Goal: Task Accomplishment & Management: Manage account settings

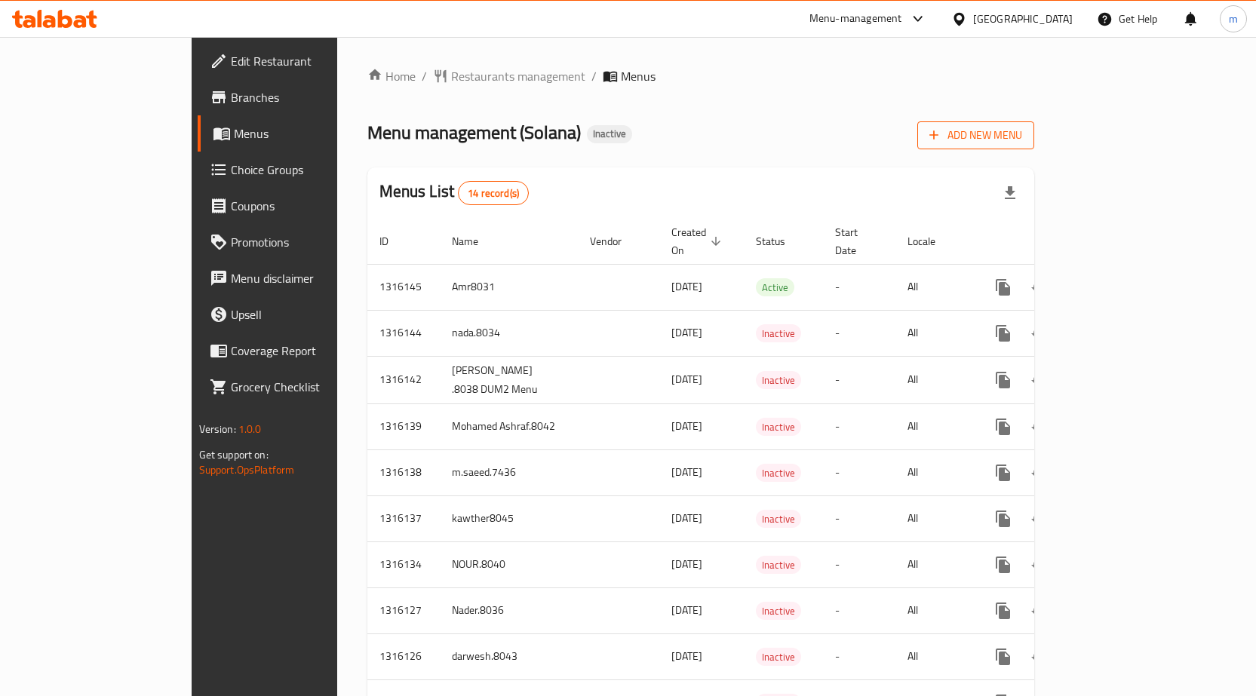
click at [1022, 142] on span "Add New Menu" at bounding box center [975, 135] width 93 height 19
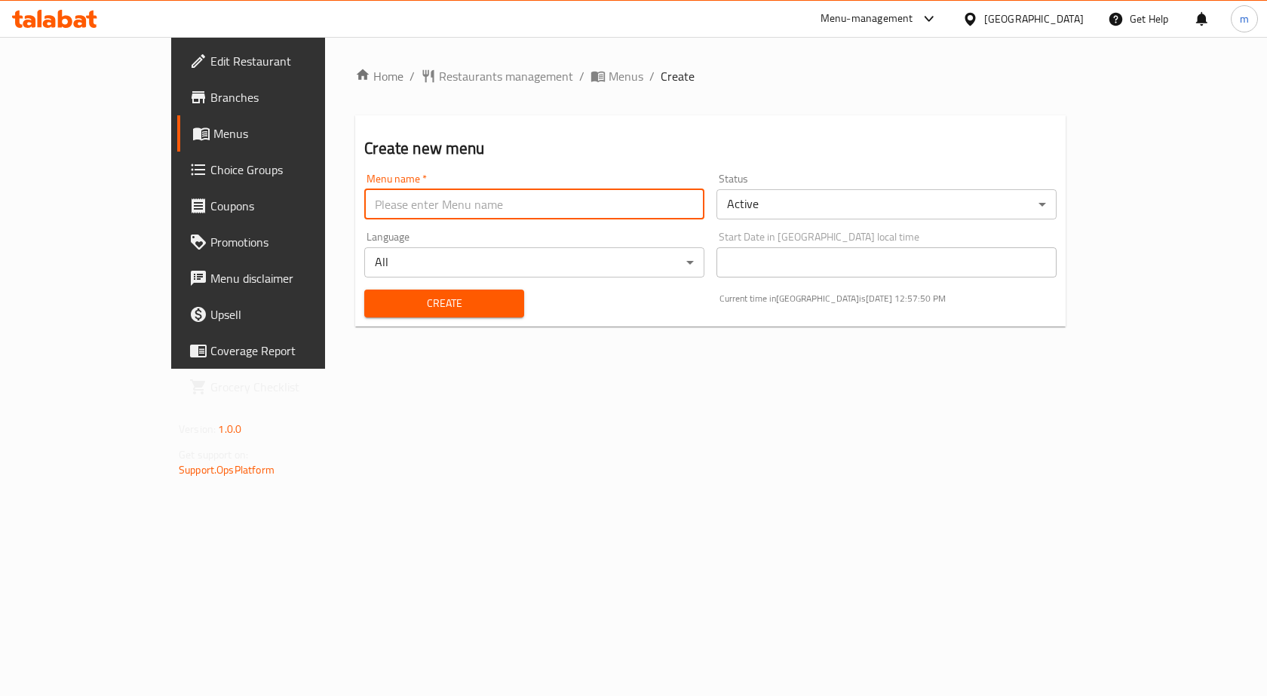
click at [422, 213] on input "text" at bounding box center [534, 204] width 340 height 30
click at [396, 204] on input "text" at bounding box center [534, 204] width 340 height 30
type input "menu 10-7"
click at [455, 312] on span "Create" at bounding box center [443, 303] width 135 height 19
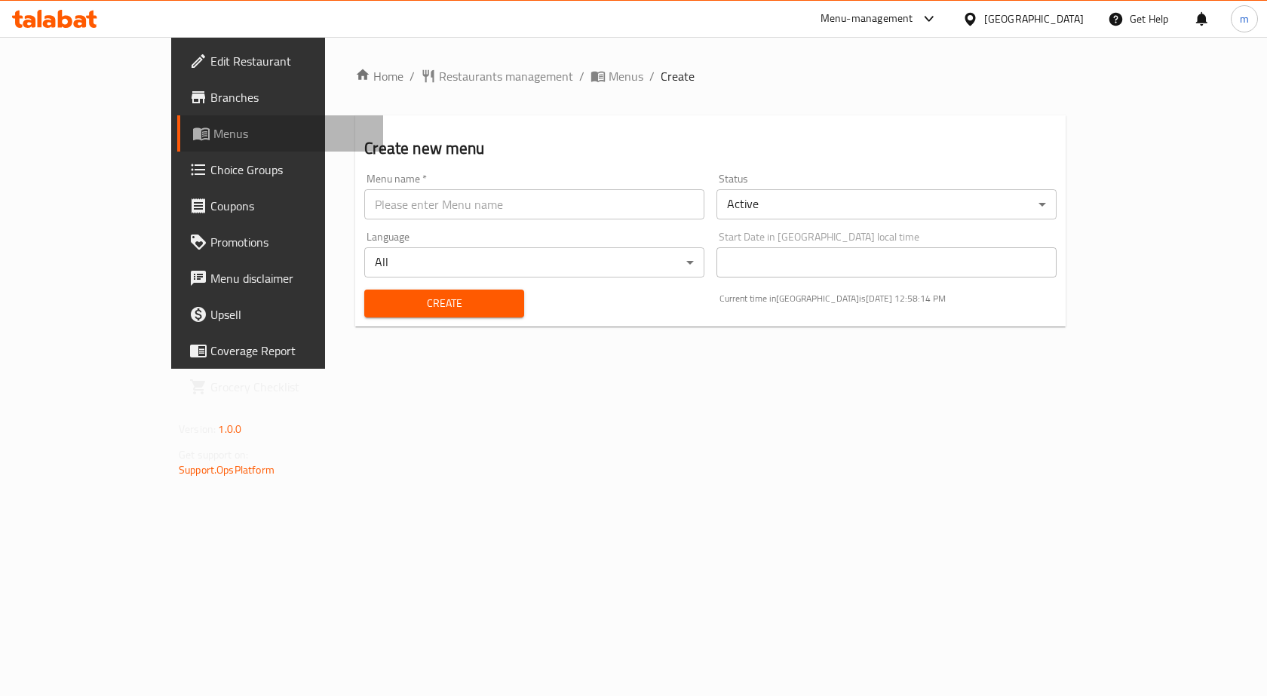
click at [213, 139] on span "Menus" at bounding box center [292, 133] width 158 height 18
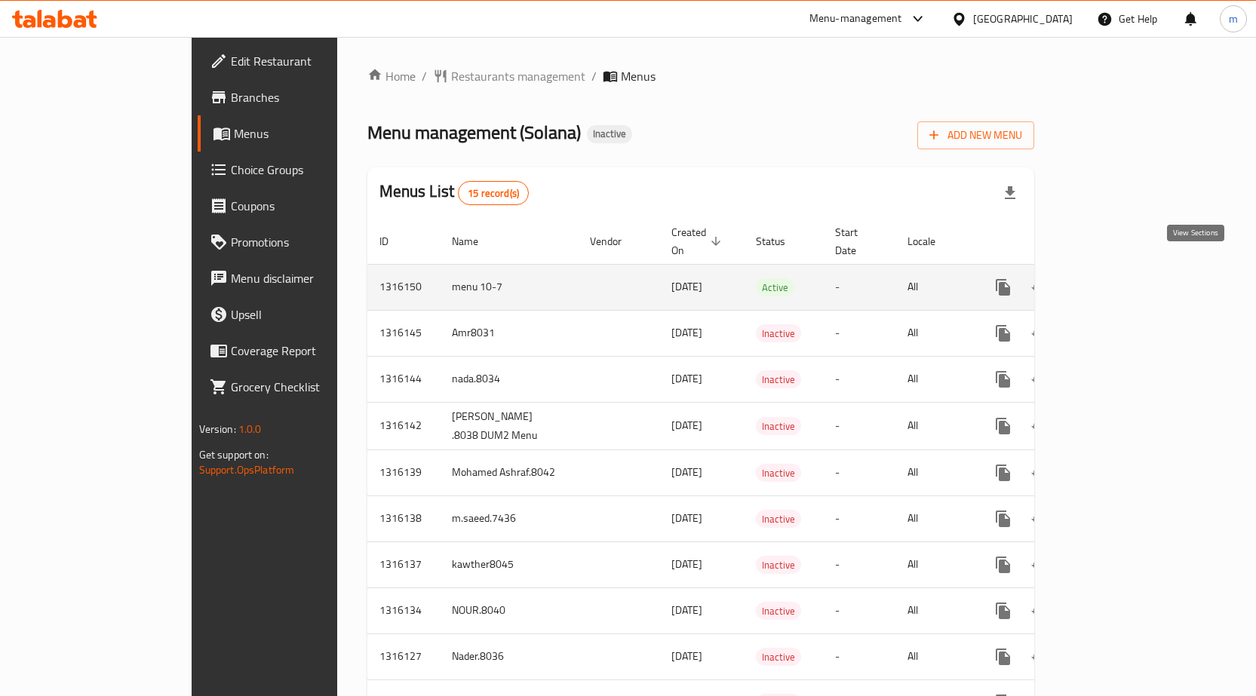
click at [1121, 278] on icon "enhanced table" at bounding box center [1112, 287] width 18 height 18
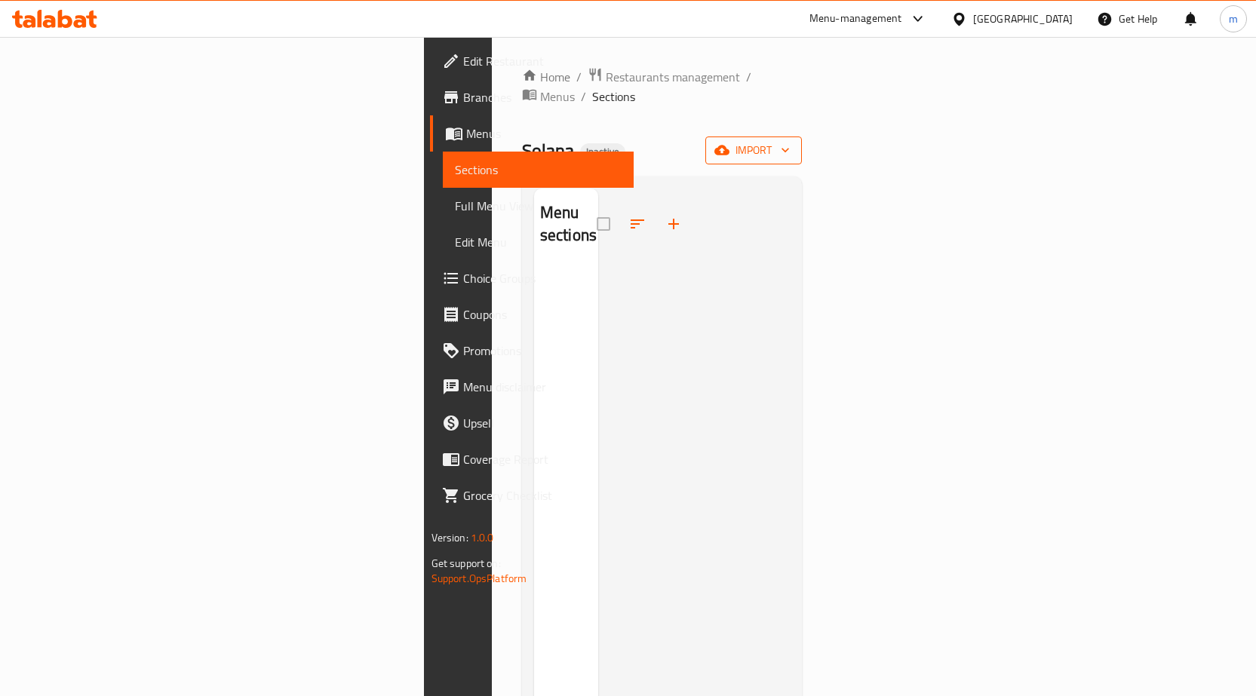
click at [729, 143] on icon "button" at bounding box center [721, 150] width 15 height 15
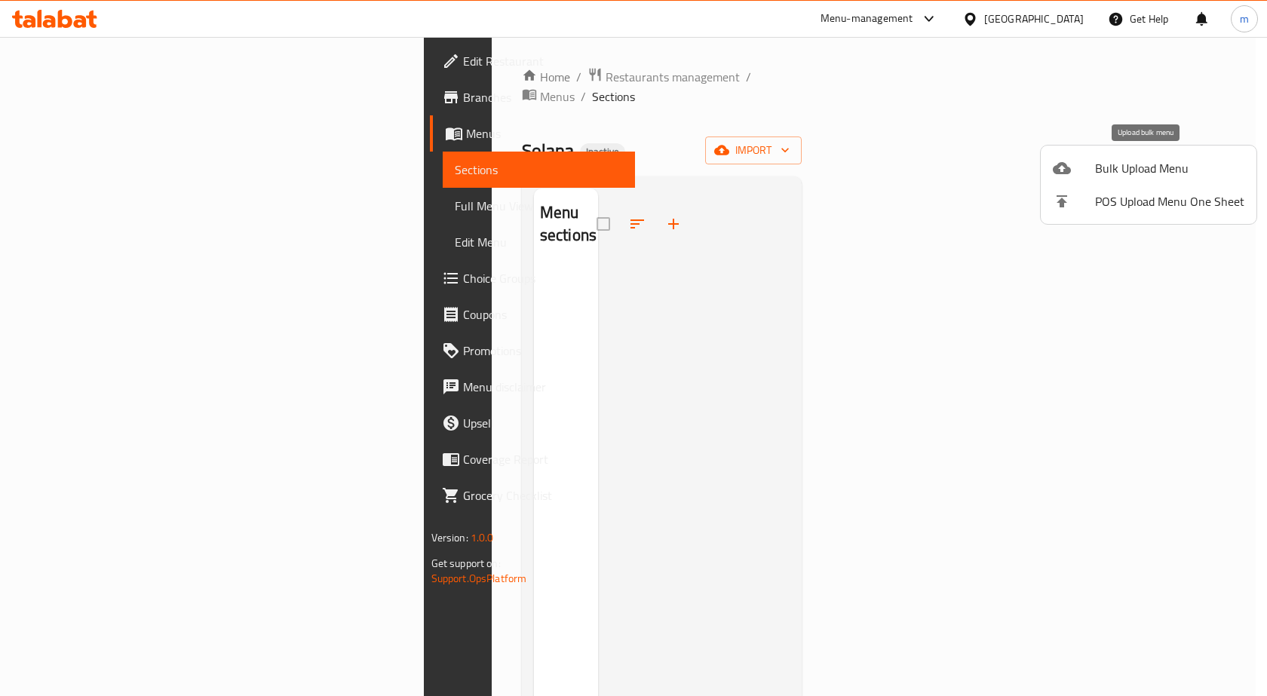
click at [1179, 182] on li "Bulk Upload Menu" at bounding box center [1149, 168] width 216 height 33
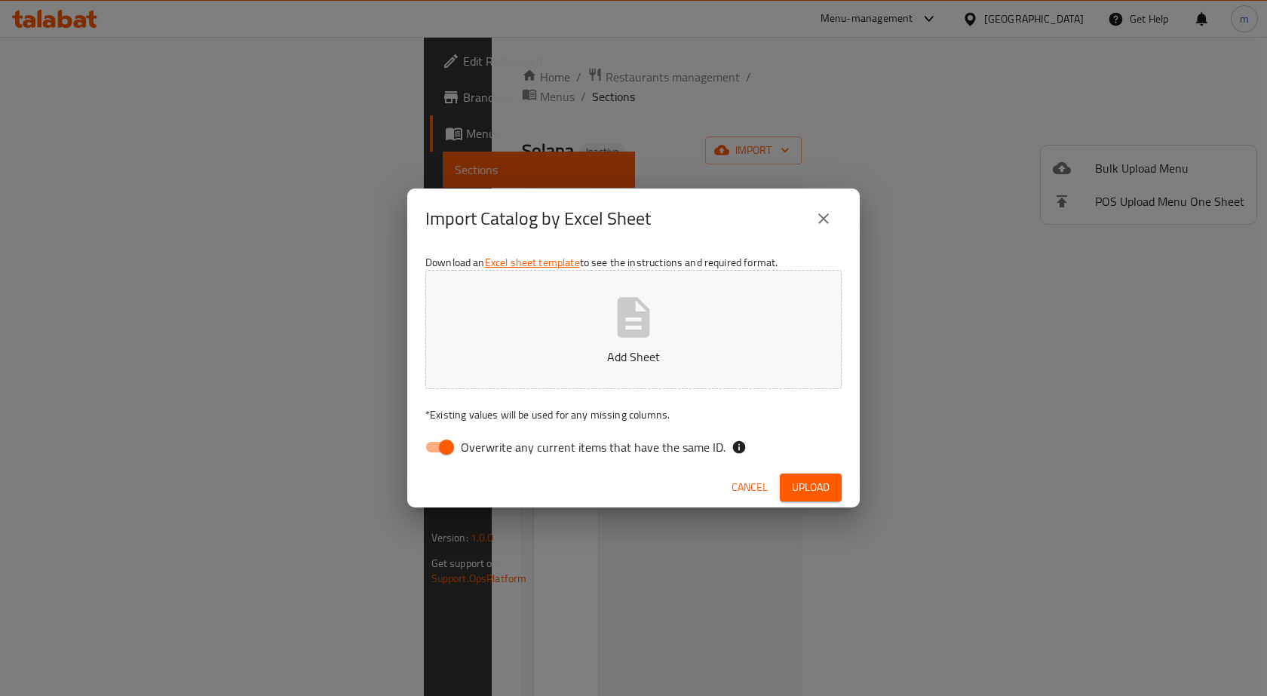
click at [487, 450] on span "Overwrite any current items that have the same ID." at bounding box center [593, 447] width 265 height 18
click at [487, 450] on input "Overwrite any current items that have the same ID." at bounding box center [447, 447] width 86 height 29
checkbox input "false"
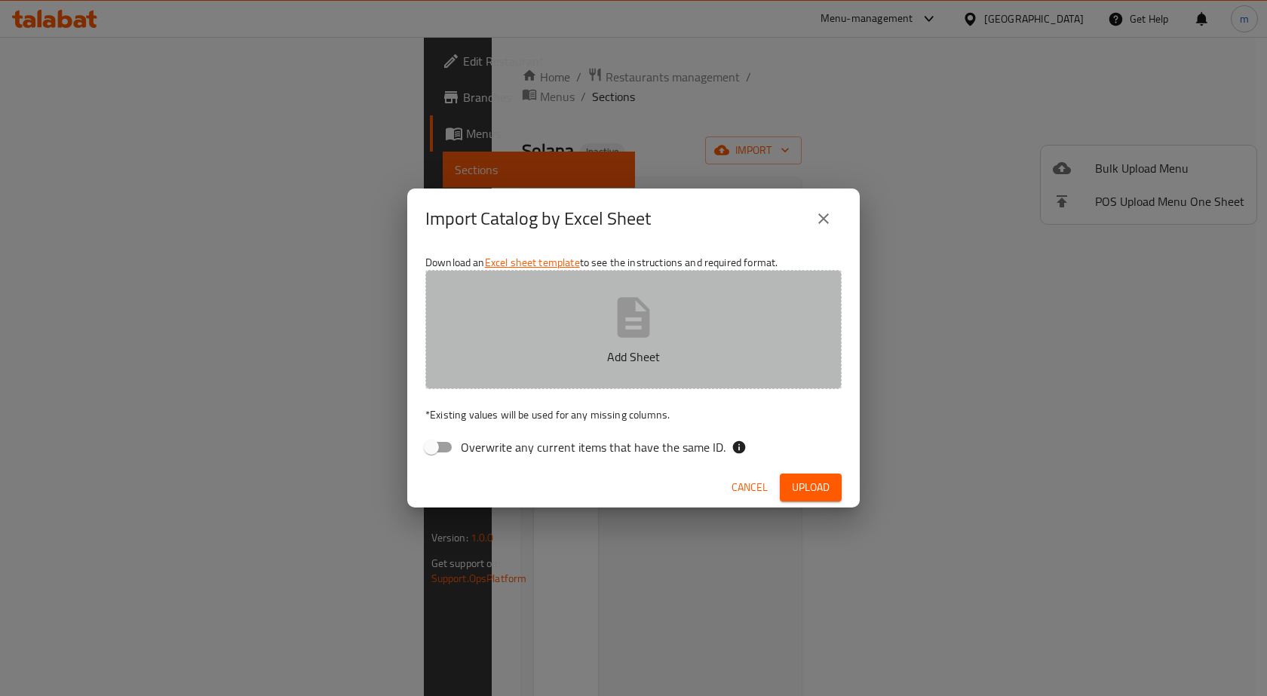
click at [634, 323] on icon "button" at bounding box center [634, 317] width 32 height 40
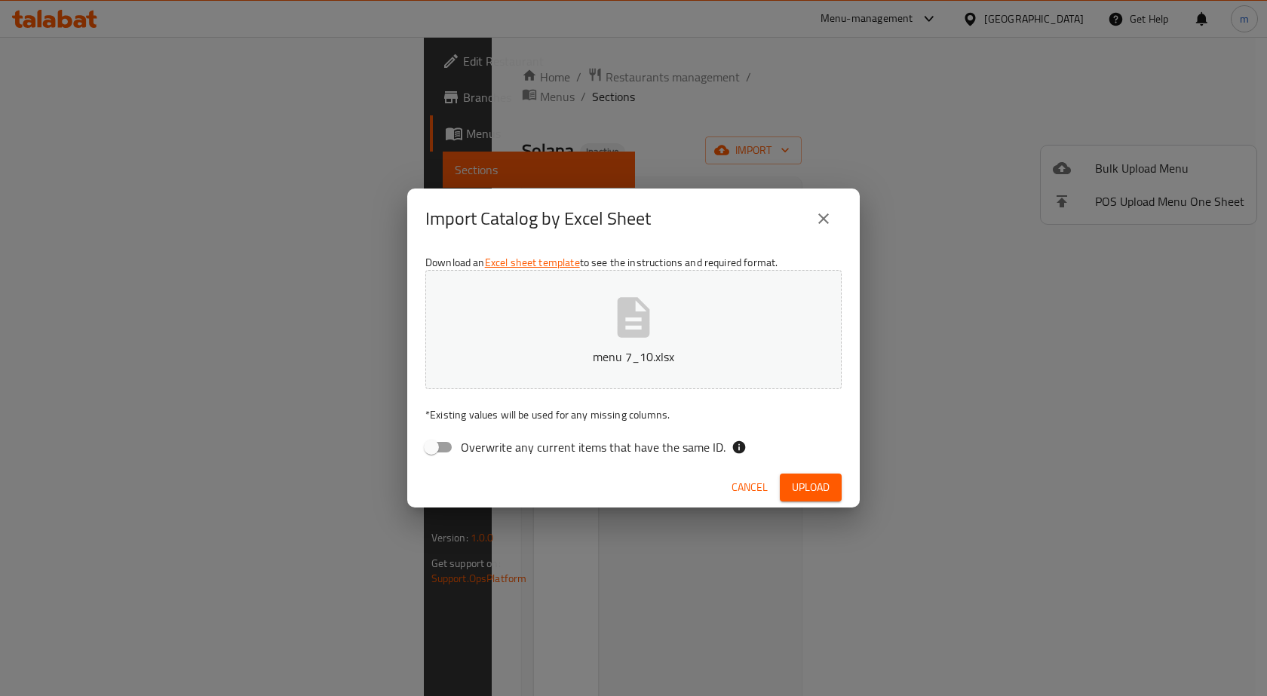
click at [820, 487] on span "Upload" at bounding box center [811, 487] width 38 height 19
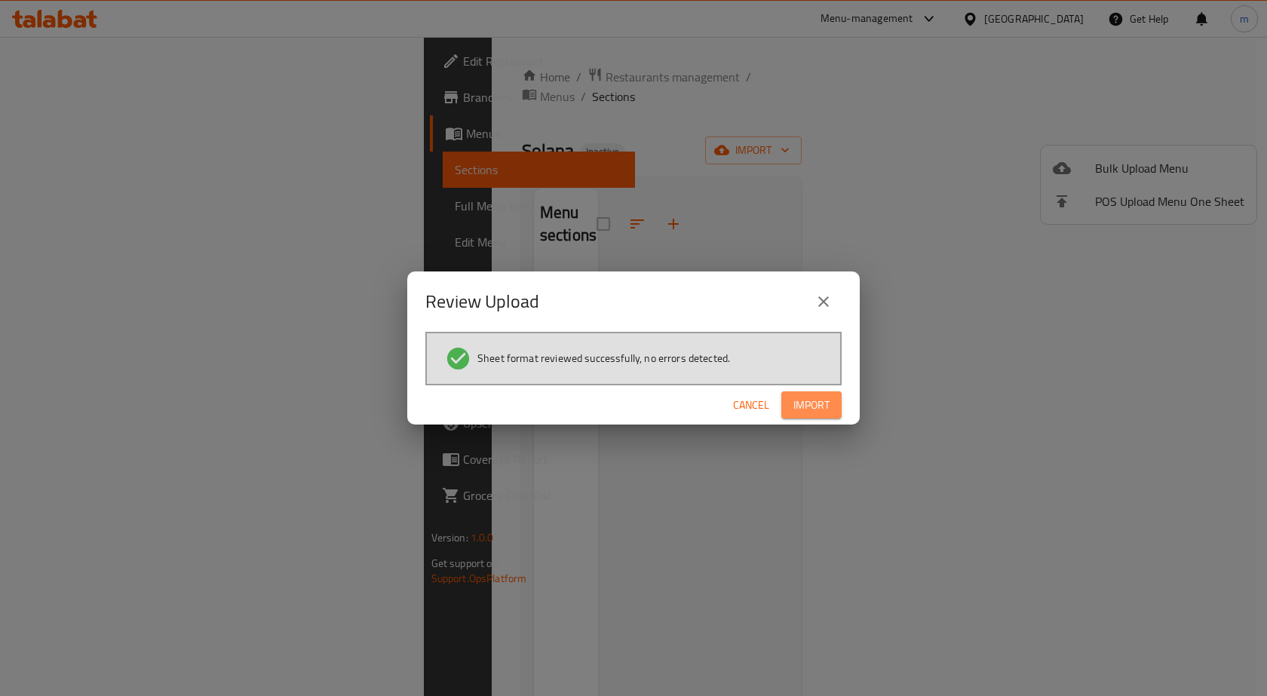
click at [815, 404] on span "Import" at bounding box center [812, 405] width 36 height 19
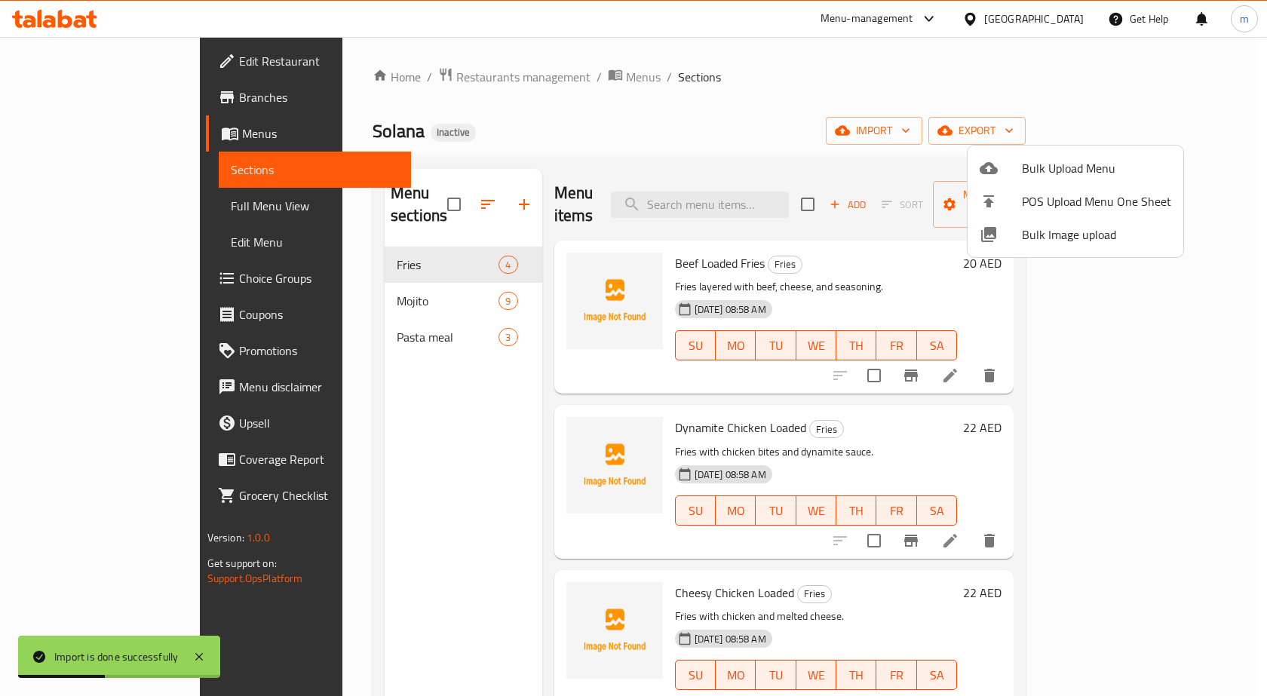
click at [101, 207] on div at bounding box center [633, 348] width 1267 height 696
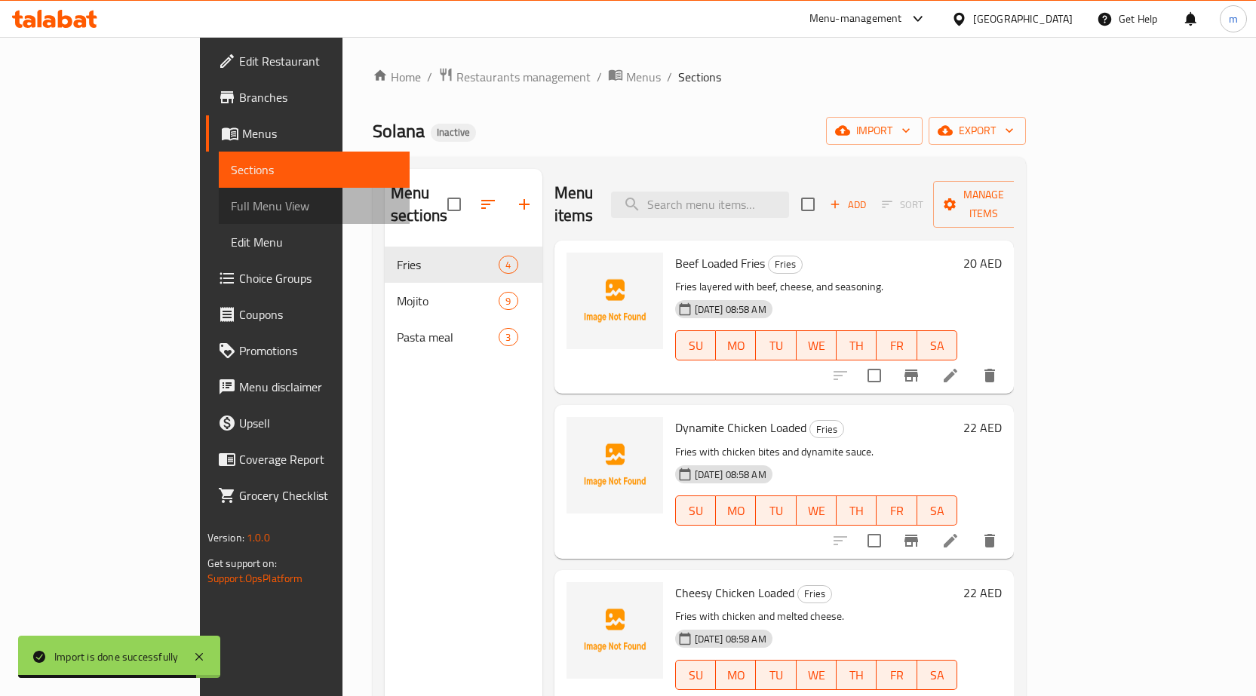
click at [231, 207] on span "Full Menu View" at bounding box center [314, 206] width 167 height 18
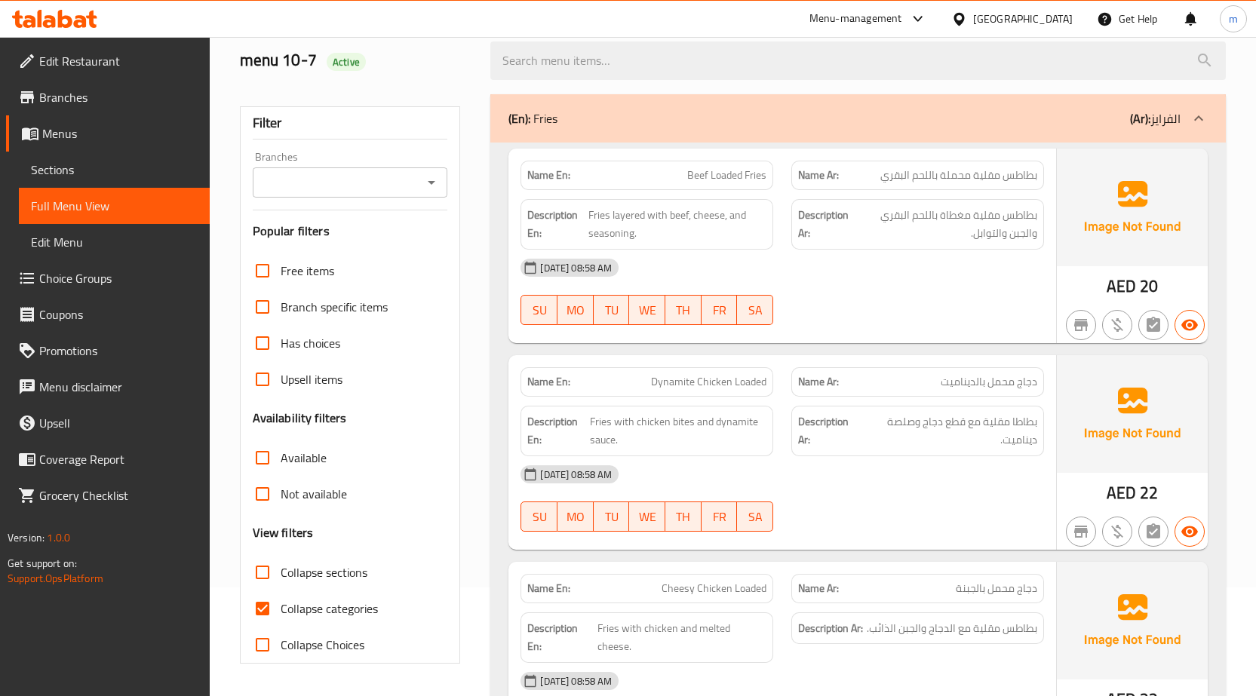
scroll to position [302, 0]
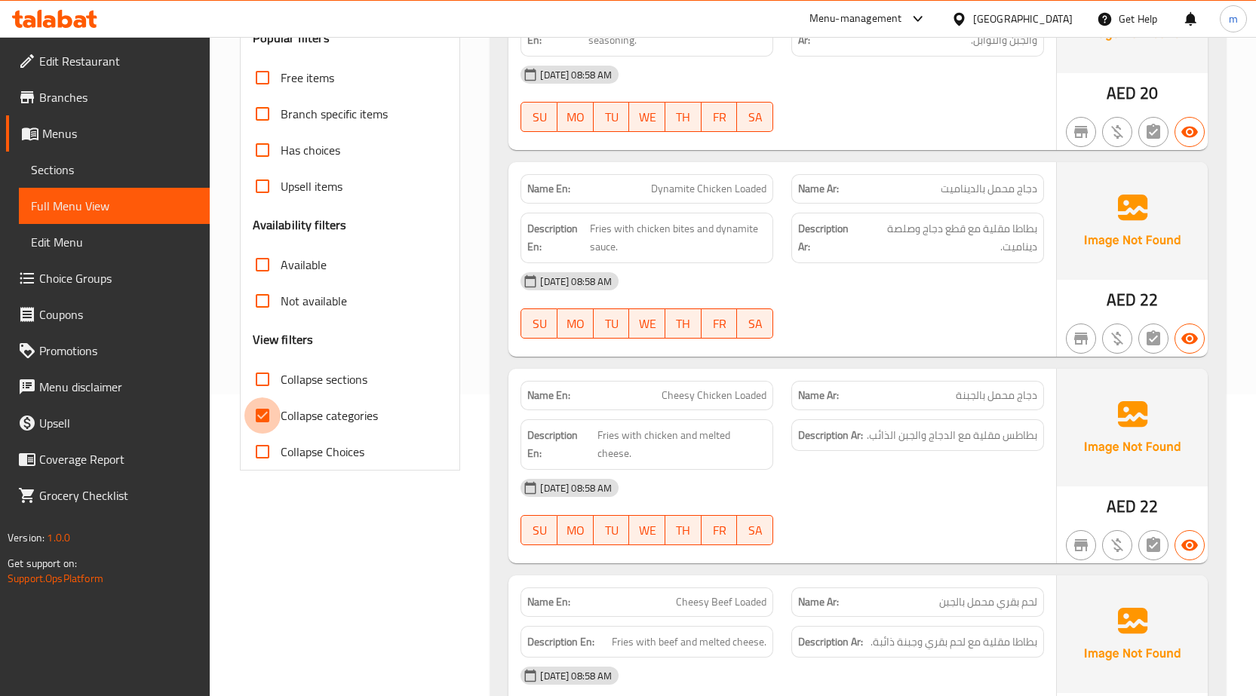
click at [259, 419] on input "Collapse categories" at bounding box center [262, 416] width 36 height 36
checkbox input "false"
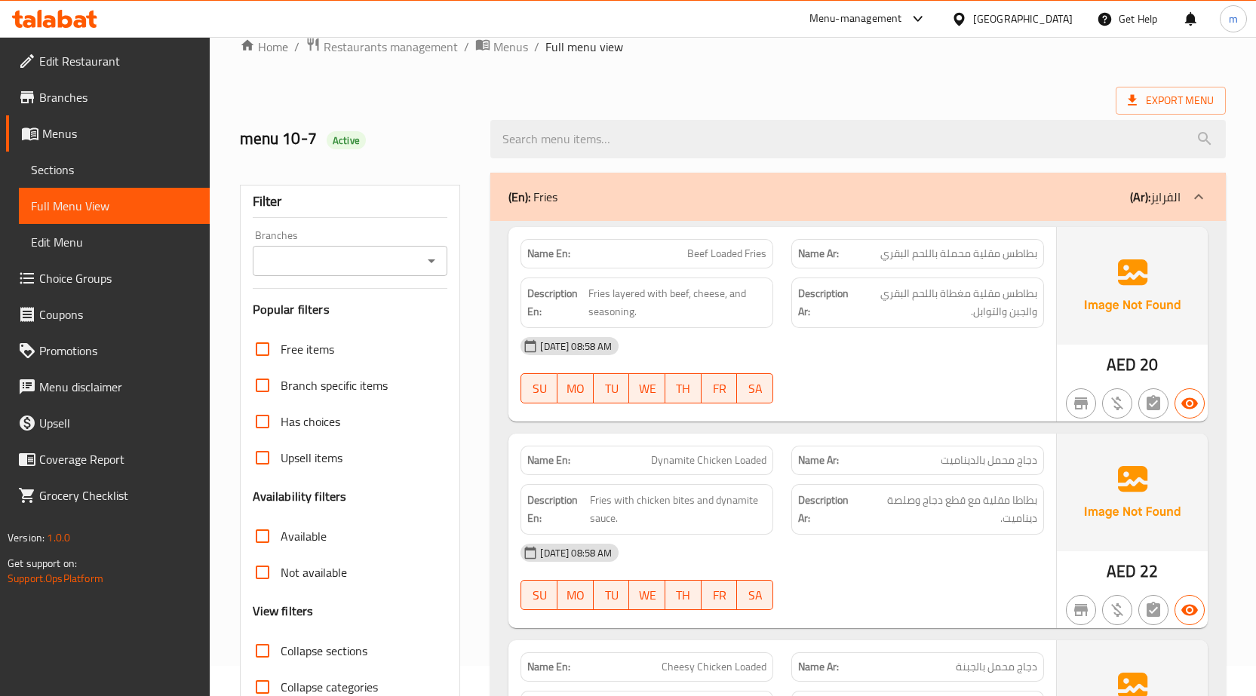
scroll to position [0, 0]
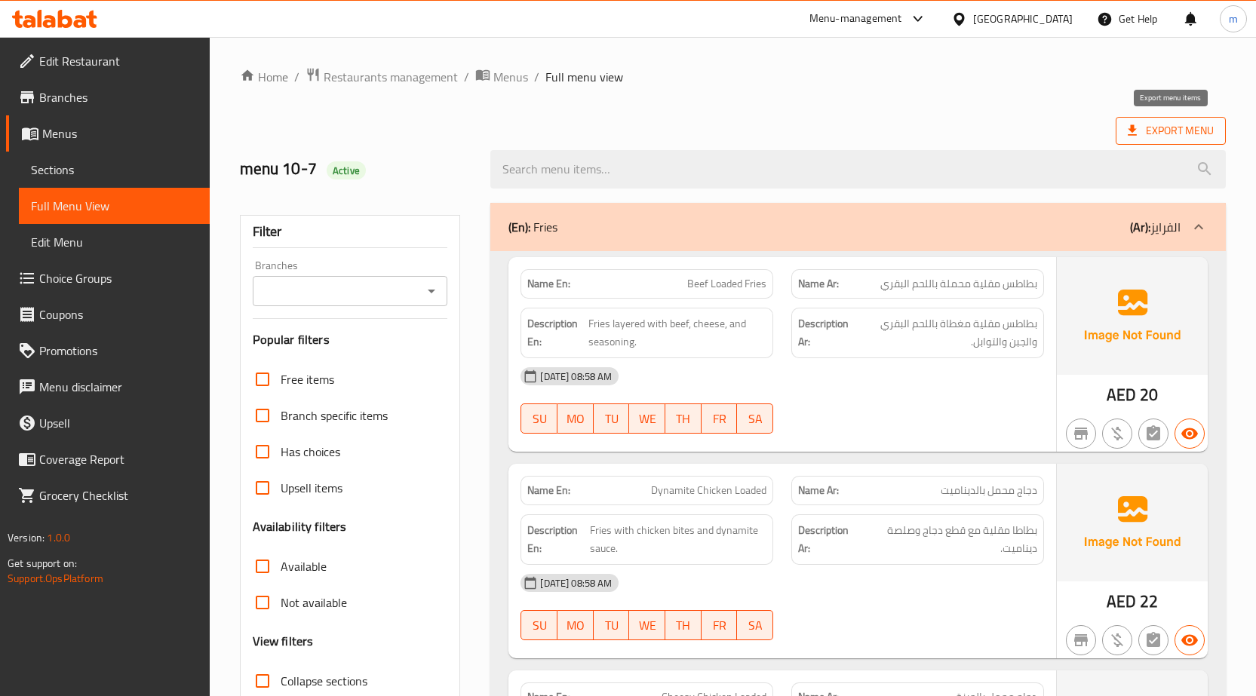
click at [1133, 124] on icon at bounding box center [1132, 130] width 15 height 15
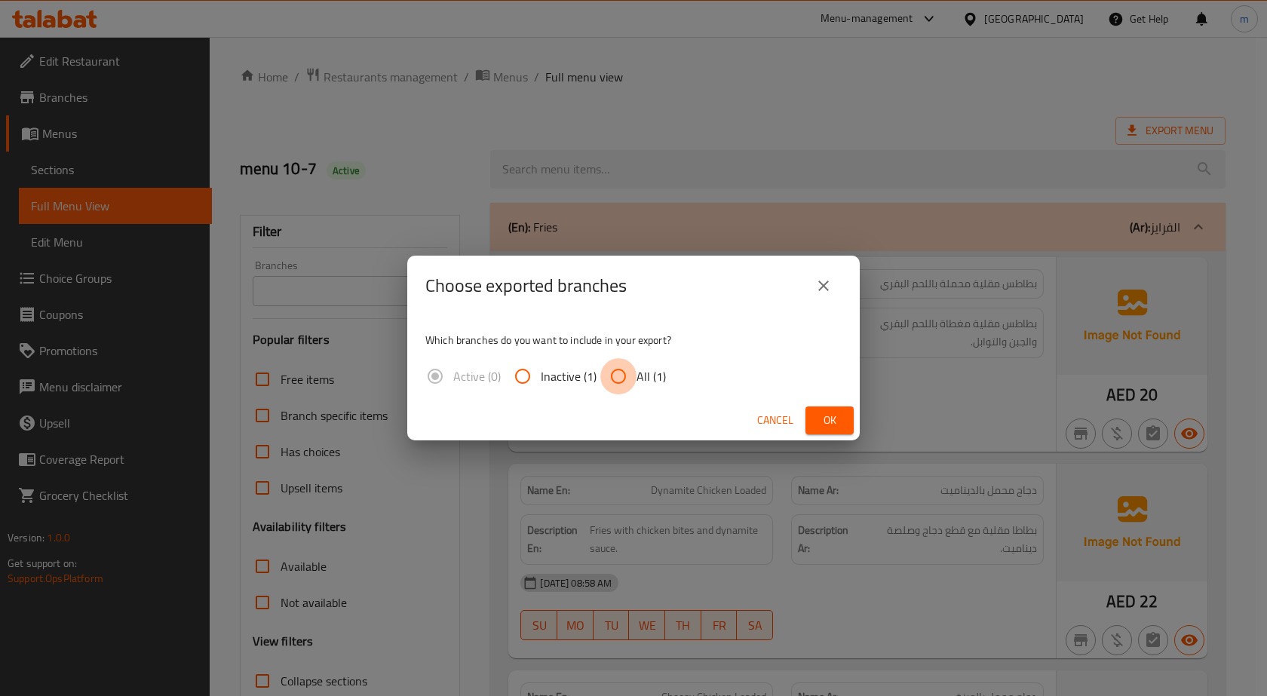
click at [621, 373] on input "All (1)" at bounding box center [618, 376] width 36 height 36
radio input "true"
click at [815, 417] on button "Ok" at bounding box center [830, 421] width 48 height 28
